Goal: Task Accomplishment & Management: Manage account settings

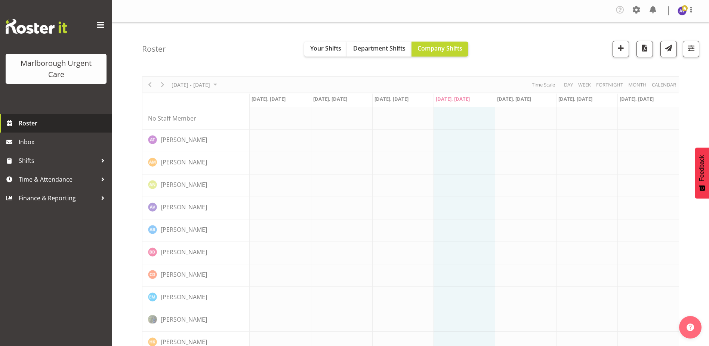
click at [29, 122] on span "Roster" at bounding box center [64, 122] width 90 height 11
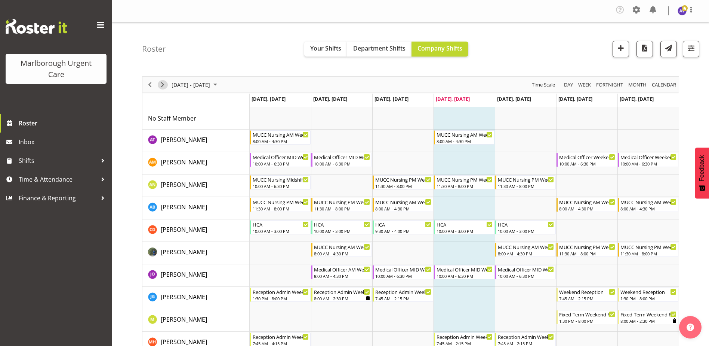
click at [165, 86] on span "Next" at bounding box center [162, 84] width 9 height 9
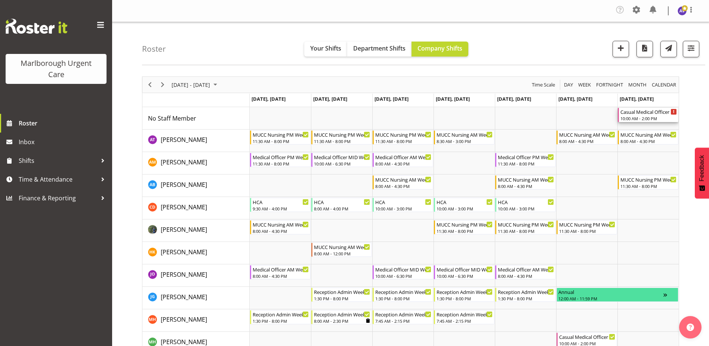
click at [640, 114] on div "Casual Medical Officer Weekend" at bounding box center [649, 111] width 56 height 7
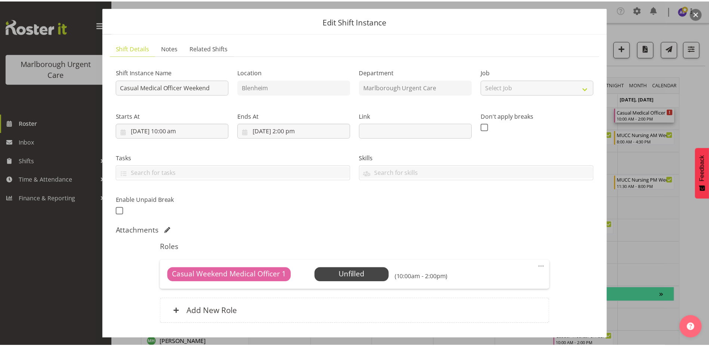
scroll to position [72, 0]
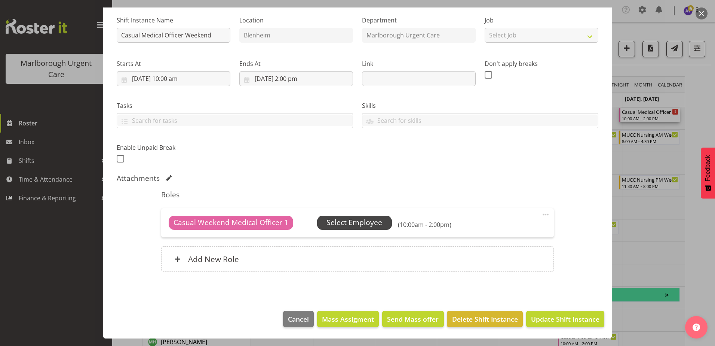
click at [353, 222] on span "Select Employee" at bounding box center [354, 222] width 56 height 11
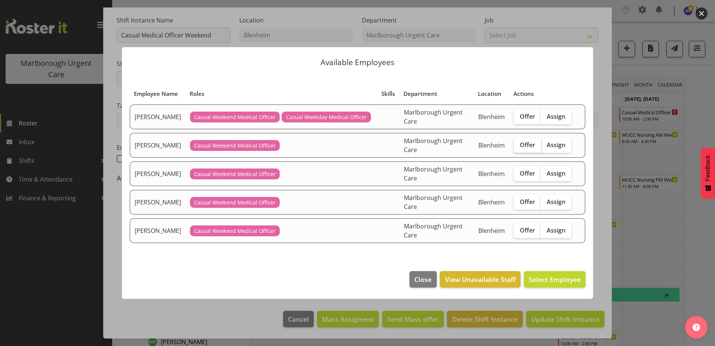
click at [527, 145] on span "Offer" at bounding box center [527, 144] width 15 height 7
click at [519, 145] on input "Offer" at bounding box center [516, 144] width 5 height 5
checkbox input "true"
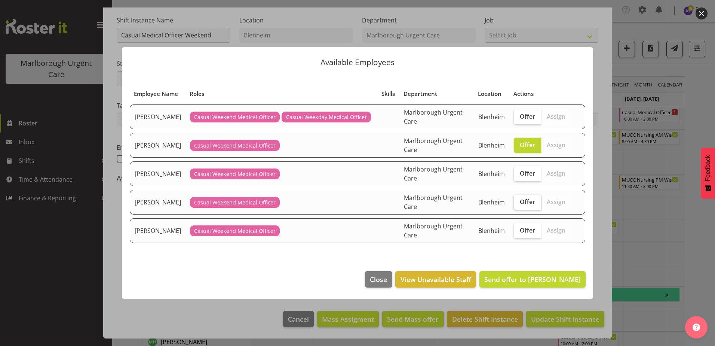
click at [528, 198] on span "Offer" at bounding box center [527, 201] width 15 height 7
click at [519, 199] on input "Offer" at bounding box center [516, 201] width 5 height 5
checkbox input "true"
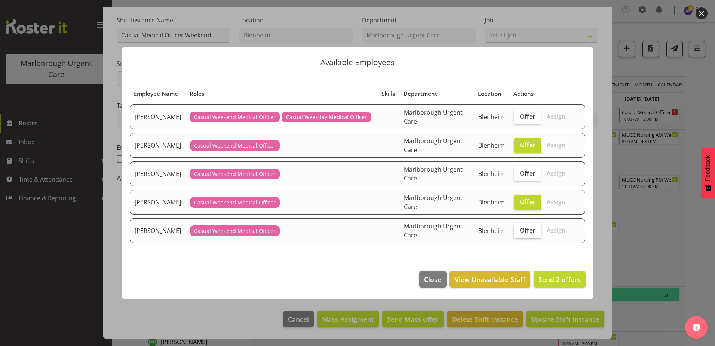
click at [530, 229] on span "Offer" at bounding box center [527, 229] width 15 height 7
click at [519, 229] on input "Offer" at bounding box center [516, 229] width 5 height 5
checkbox input "true"
click at [553, 275] on span "Send 3 offers" at bounding box center [560, 279] width 42 height 9
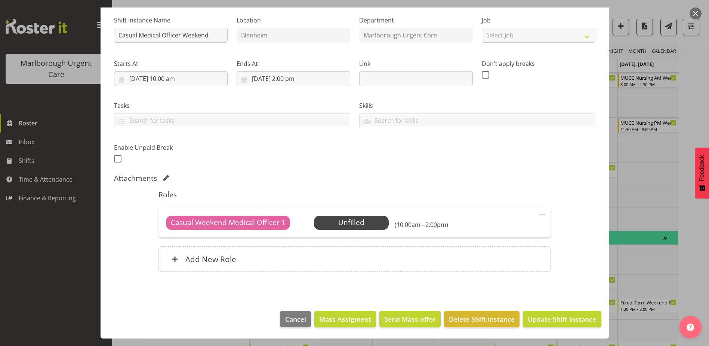
scroll to position [0, 0]
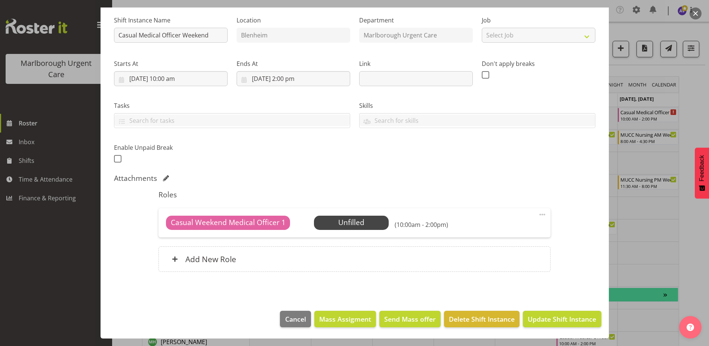
click at [695, 13] on button "button" at bounding box center [696, 13] width 12 height 12
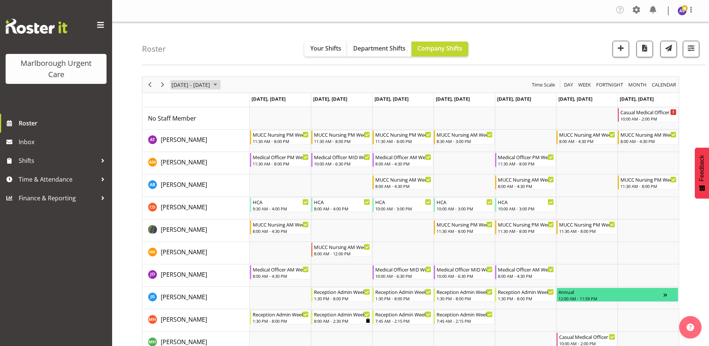
click at [191, 82] on span "[DATE] - [DATE]" at bounding box center [191, 84] width 40 height 9
click at [245, 83] on div "September 08 - 14, 2025 Today Day Week Fortnight Month calendar Month Agenda Ti…" at bounding box center [410, 85] width 537 height 16
click at [165, 86] on span "Next" at bounding box center [162, 84] width 9 height 9
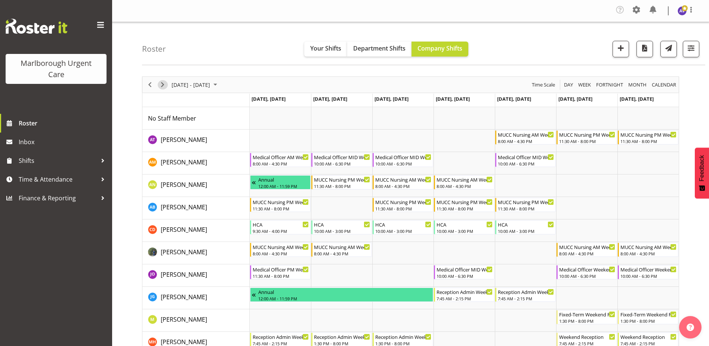
click at [165, 85] on span "Next" at bounding box center [162, 84] width 9 height 9
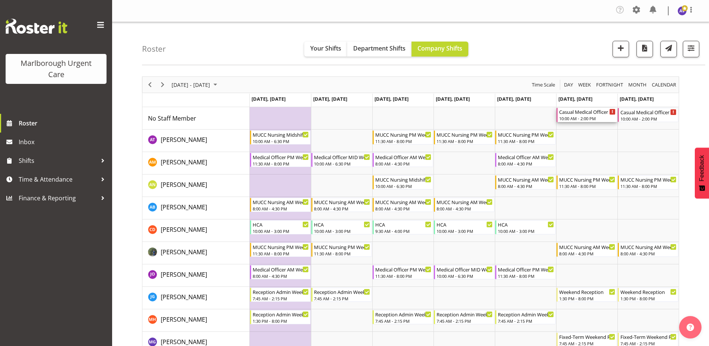
click at [602, 116] on div "10:00 AM - 2:00 PM" at bounding box center [587, 118] width 56 height 6
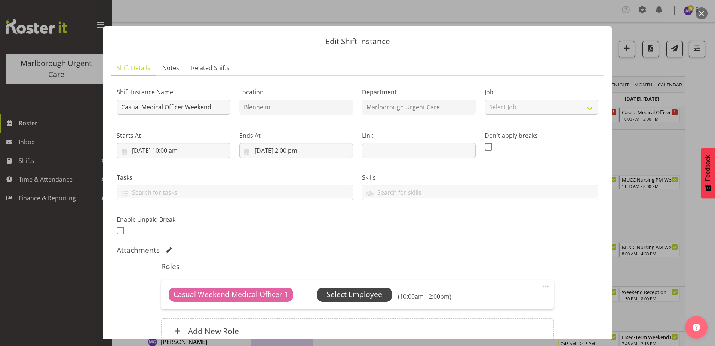
click at [374, 295] on span "Select Employee" at bounding box center [354, 294] width 56 height 11
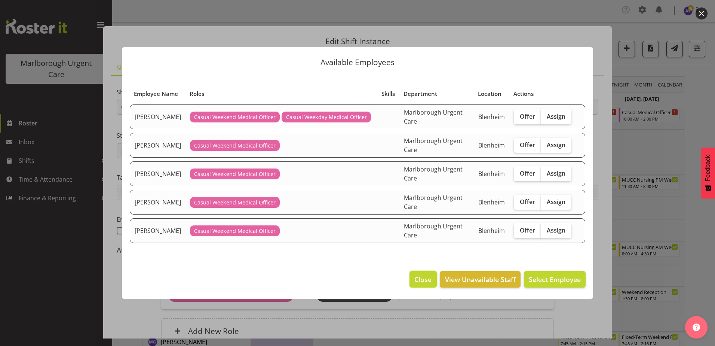
click at [415, 280] on span "Close" at bounding box center [422, 279] width 17 height 10
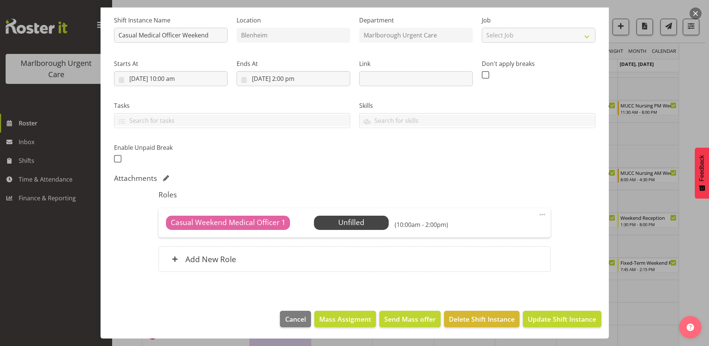
scroll to position [75, 0]
click at [366, 221] on span "Select Employee" at bounding box center [352, 222] width 56 height 11
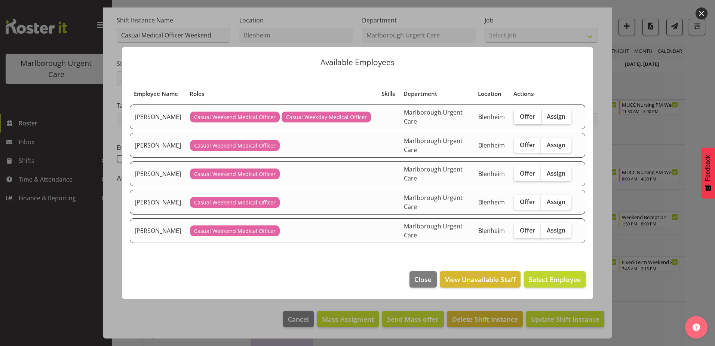
click at [525, 113] on span "Offer" at bounding box center [527, 116] width 15 height 7
click at [519, 114] on input "Offer" at bounding box center [516, 116] width 5 height 5
checkbox input "true"
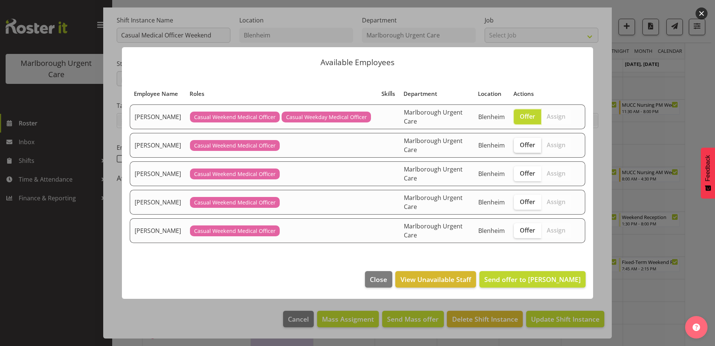
click at [528, 145] on span "Offer" at bounding box center [527, 144] width 15 height 7
click at [519, 145] on input "Offer" at bounding box center [516, 144] width 5 height 5
checkbox input "true"
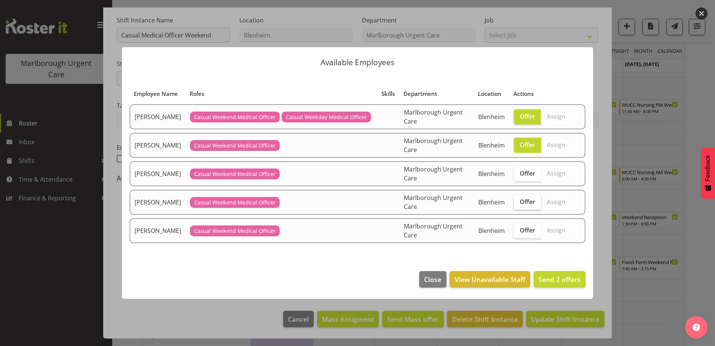
click at [527, 195] on label "Offer" at bounding box center [527, 201] width 27 height 15
click at [519, 199] on input "Offer" at bounding box center [516, 201] width 5 height 5
checkbox input "true"
click at [528, 227] on span "Offer" at bounding box center [527, 229] width 15 height 7
click at [519, 227] on input "Offer" at bounding box center [516, 229] width 5 height 5
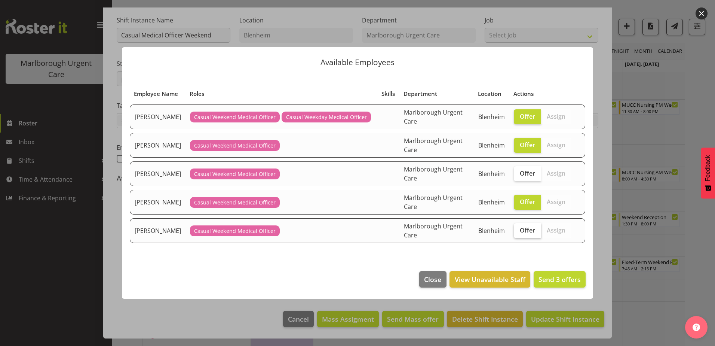
checkbox input "true"
click at [560, 280] on span "Send 4 offers" at bounding box center [560, 279] width 42 height 9
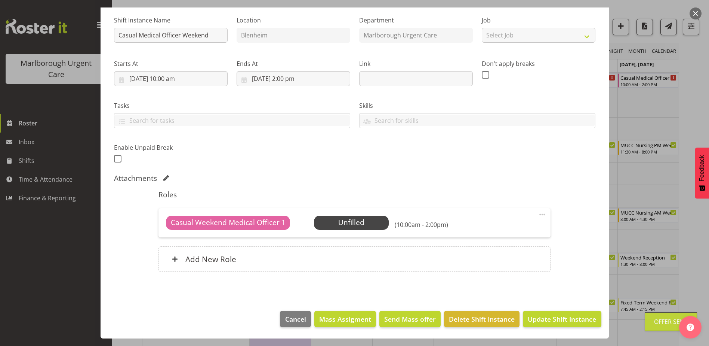
scroll to position [0, 0]
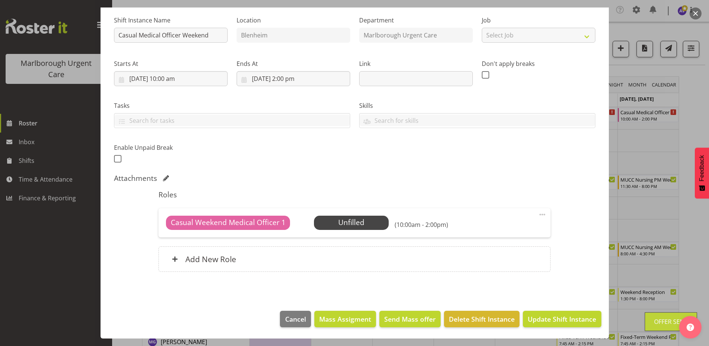
click at [699, 14] on button "button" at bounding box center [696, 13] width 12 height 12
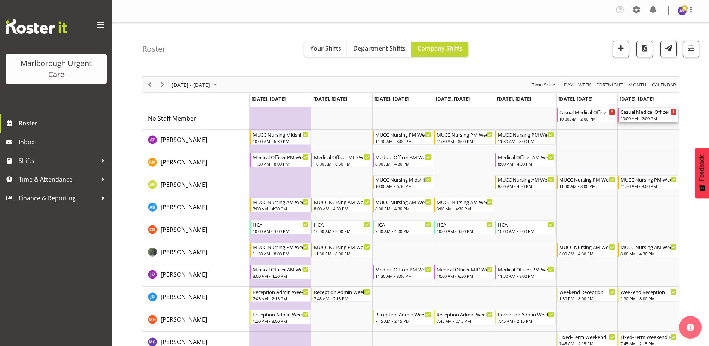
click at [647, 116] on div "10:00 AM - 2:00 PM" at bounding box center [649, 118] width 56 height 6
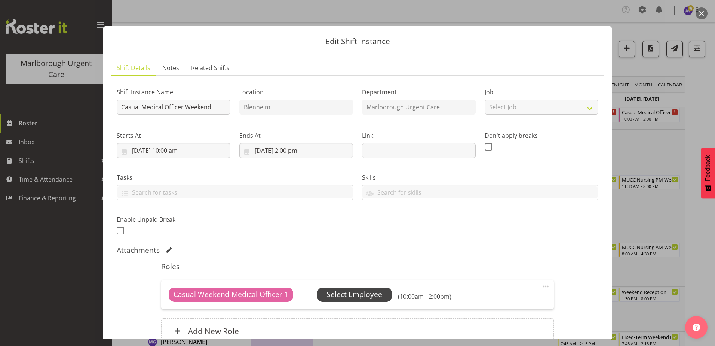
click at [361, 292] on span "Select Employee" at bounding box center [354, 294] width 56 height 11
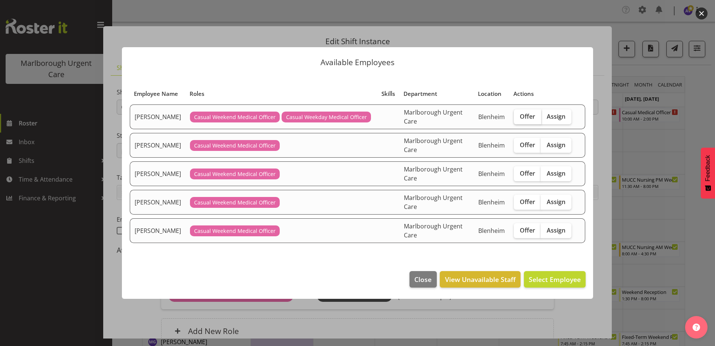
click at [533, 117] on span "Offer" at bounding box center [527, 116] width 15 height 7
click at [519, 117] on input "Offer" at bounding box center [516, 116] width 5 height 5
checkbox input "true"
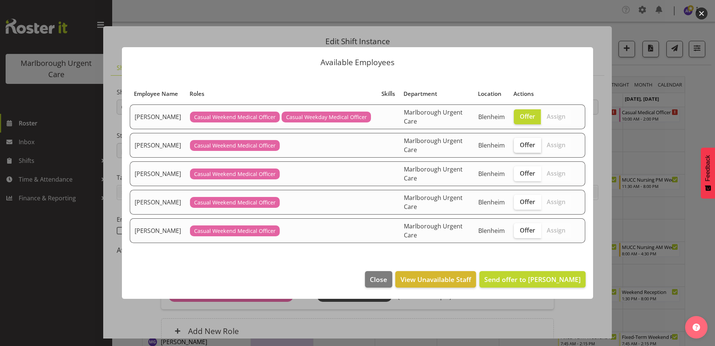
click at [524, 145] on span "Offer" at bounding box center [527, 144] width 15 height 7
click at [519, 145] on input "Offer" at bounding box center [516, 144] width 5 height 5
checkbox input "true"
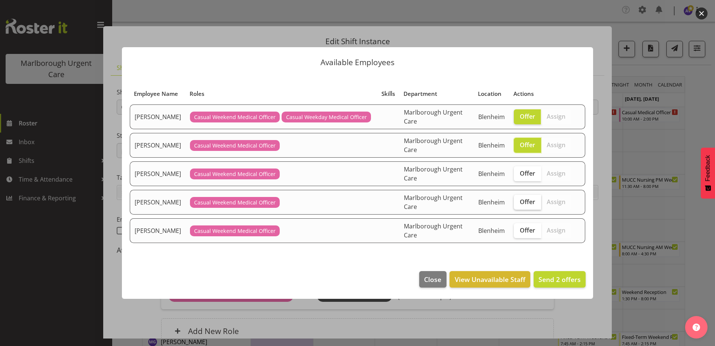
click at [525, 201] on span "Offer" at bounding box center [527, 201] width 15 height 7
click at [519, 201] on input "Offer" at bounding box center [516, 201] width 5 height 5
checkbox input "true"
click at [524, 220] on td "Offer Assign" at bounding box center [542, 230] width 67 height 25
click at [526, 229] on span "Offer" at bounding box center [527, 229] width 15 height 7
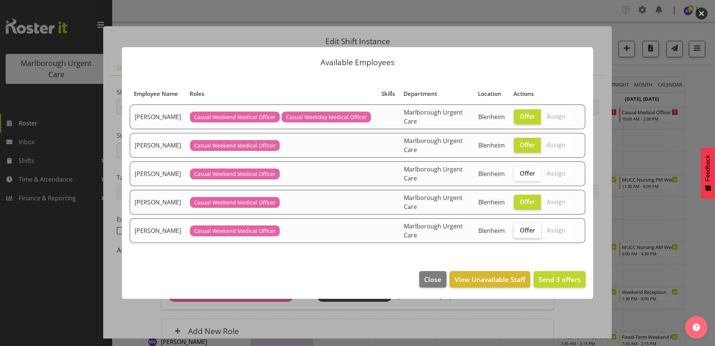
click at [519, 229] on input "Offer" at bounding box center [516, 229] width 5 height 5
checkbox input "true"
click at [559, 273] on button "Send 4 offers" at bounding box center [560, 279] width 52 height 16
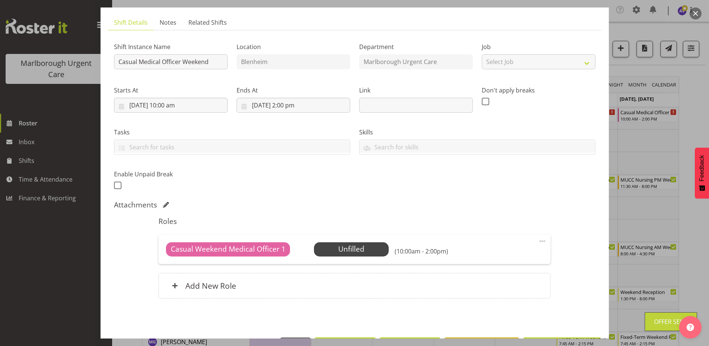
scroll to position [72, 0]
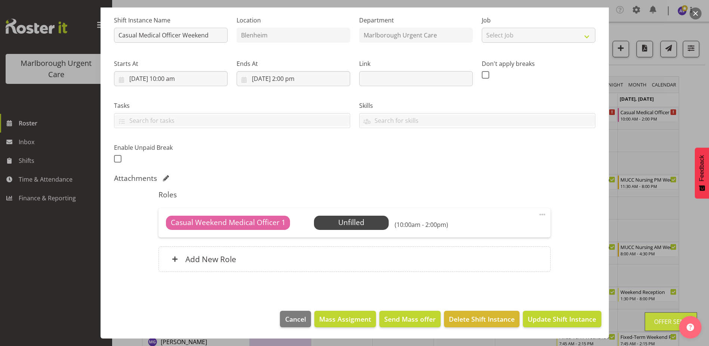
click at [699, 12] on button "button" at bounding box center [696, 13] width 12 height 12
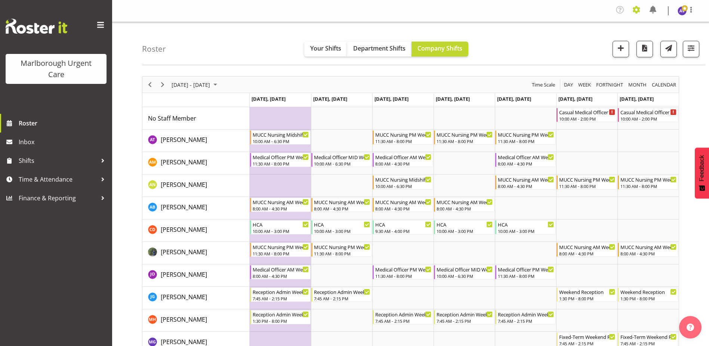
click at [635, 9] on span at bounding box center [637, 10] width 12 height 12
click at [603, 59] on link "Employees" at bounding box center [607, 55] width 72 height 13
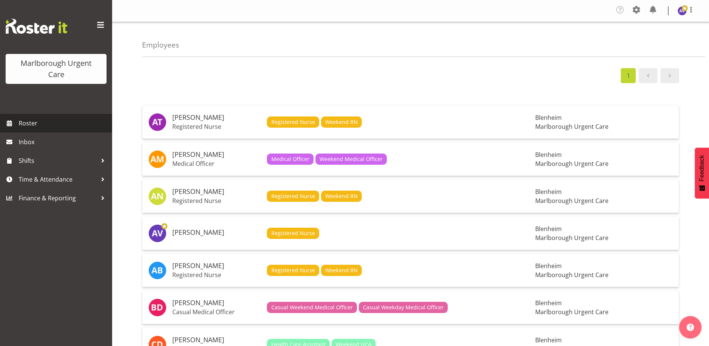
drag, startPoint x: 30, startPoint y: 120, endPoint x: 39, endPoint y: 119, distance: 9.5
click at [30, 120] on span "Roster" at bounding box center [64, 122] width 90 height 11
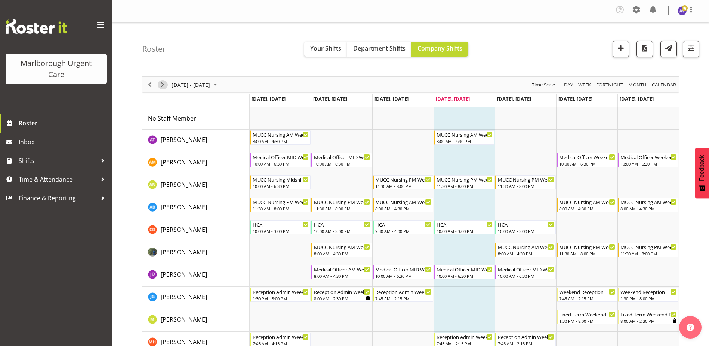
click at [163, 84] on span "Next" at bounding box center [162, 84] width 9 height 9
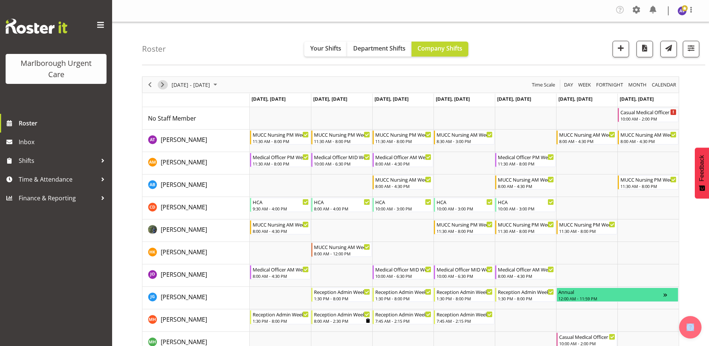
click at [164, 84] on span "Next" at bounding box center [162, 84] width 9 height 9
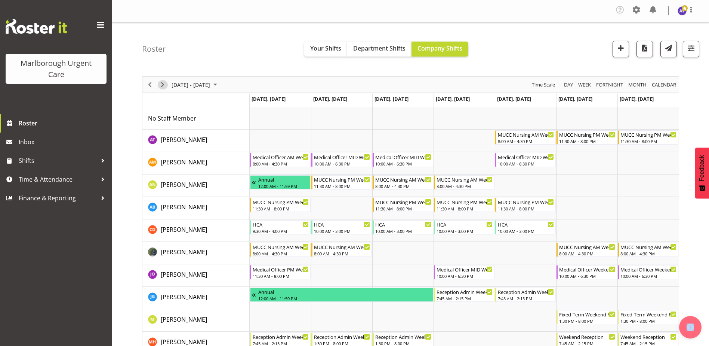
click at [160, 84] on span "Next" at bounding box center [162, 84] width 9 height 9
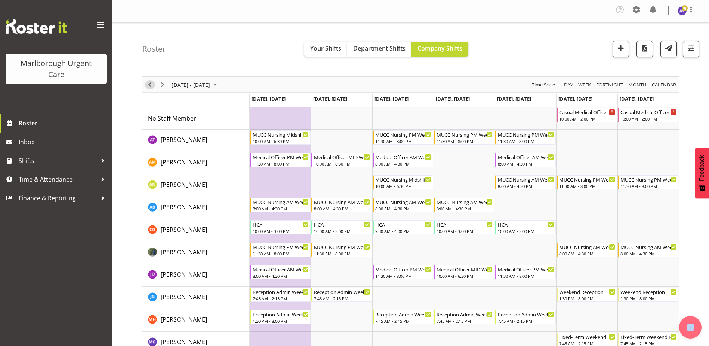
click at [151, 84] on span "Previous" at bounding box center [149, 84] width 9 height 9
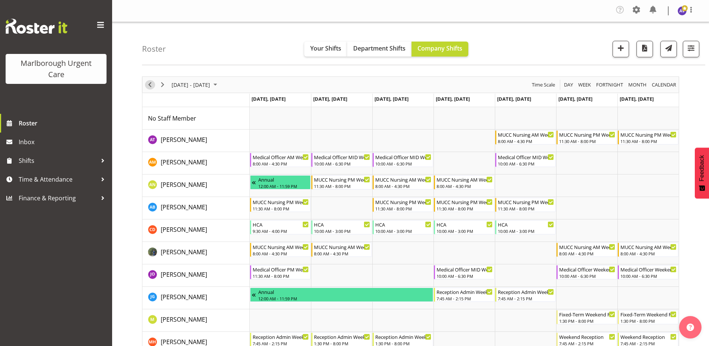
click at [150, 85] on span "Previous" at bounding box center [149, 84] width 9 height 9
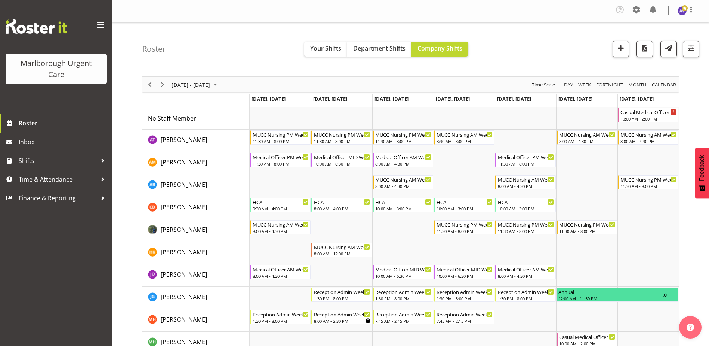
click at [144, 85] on div "Timeline Week of September 11, 2025" at bounding box center [150, 85] width 13 height 16
